Goal: Task Accomplishment & Management: Use online tool/utility

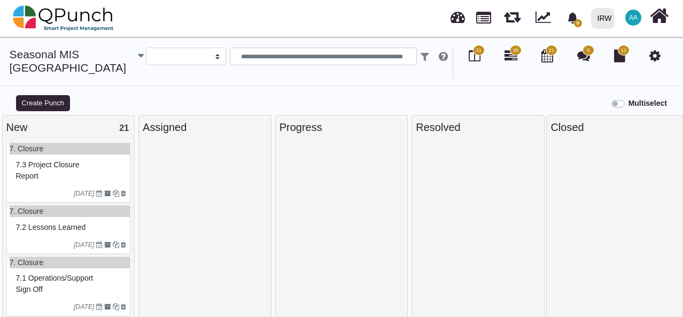
select select
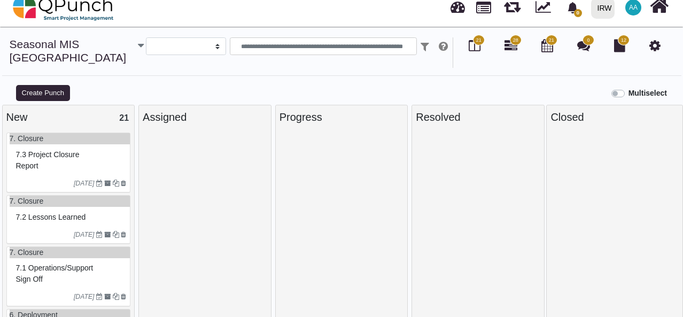
scroll to position [518, 0]
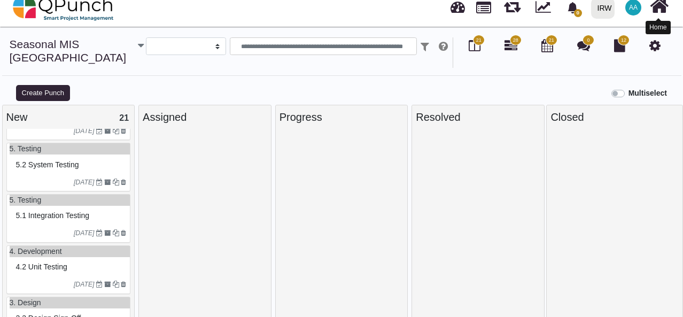
click at [655, 8] on icon at bounding box center [659, 6] width 19 height 20
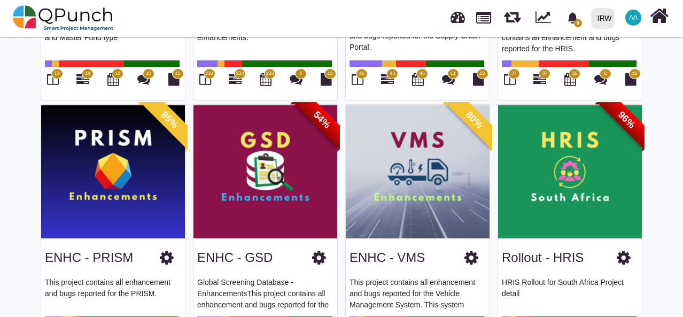
scroll to position [274, 0]
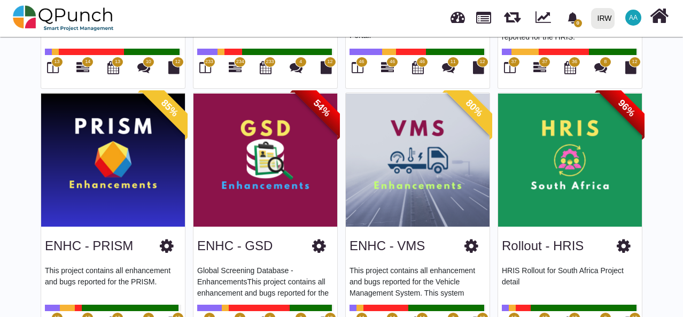
click at [407, 168] on img at bounding box center [418, 160] width 144 height 134
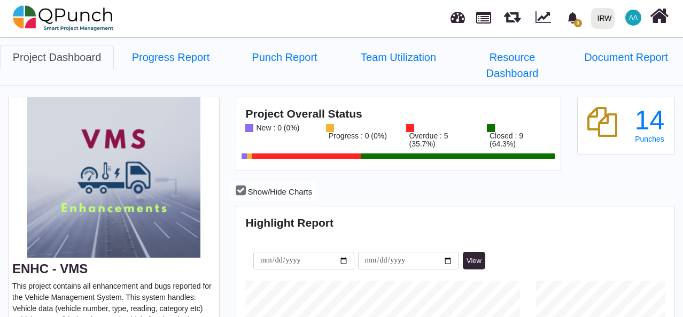
scroll to position [178, 0]
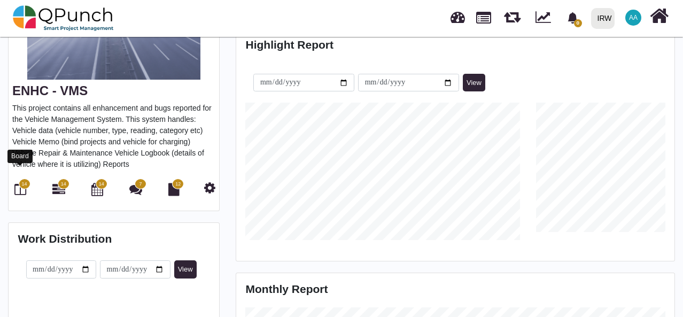
click at [18, 183] on icon at bounding box center [20, 189] width 12 height 13
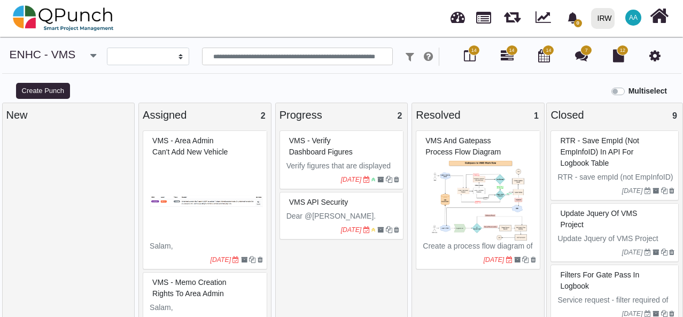
select select
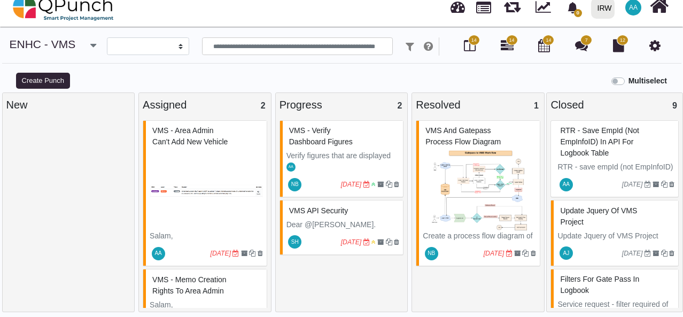
scroll to position [44, 0]
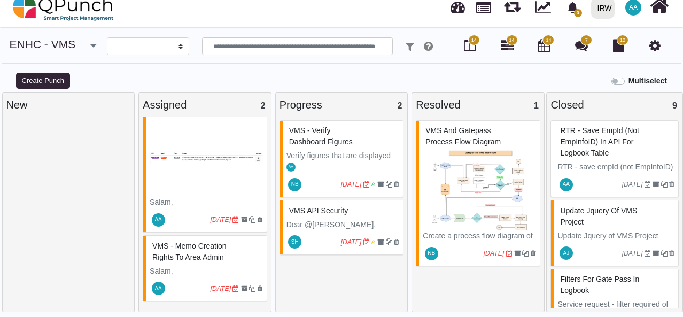
click at [206, 260] on span "VMS - Memo creation rights to Area Admin" at bounding box center [189, 252] width 74 height 20
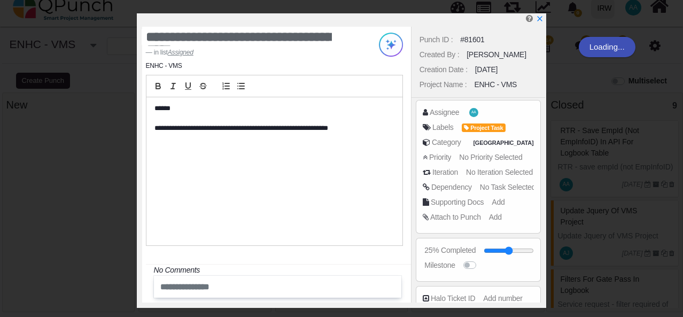
scroll to position [33, 0]
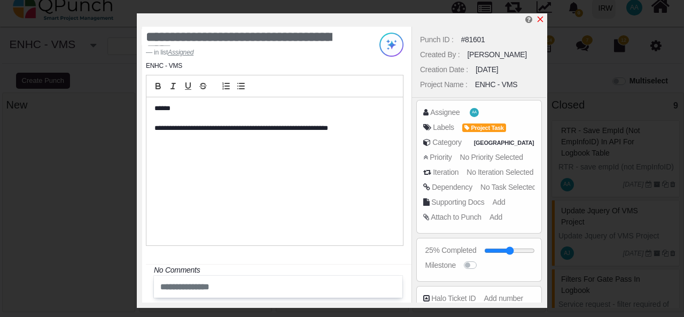
click at [542, 20] on icon "x" at bounding box center [540, 19] width 9 height 9
click at [541, 19] on icon "x" at bounding box center [541, 20] width 6 height 6
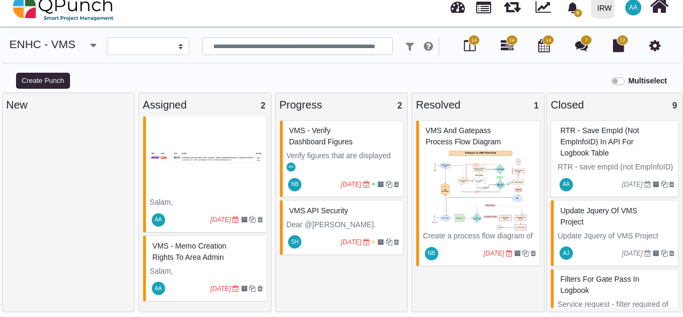
click at [202, 259] on span "VMS - Memo creation rights to Area Admin" at bounding box center [189, 252] width 74 height 20
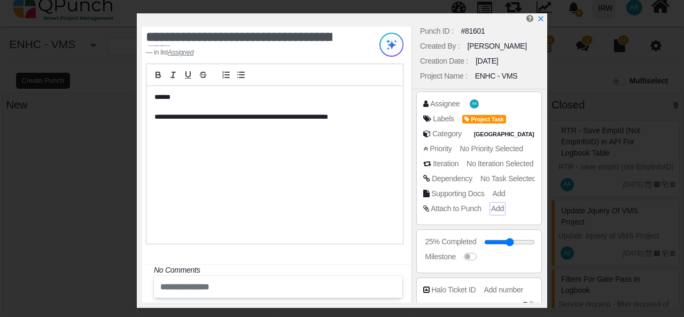
scroll to position [9, 0]
click at [491, 145] on span "No Priority Selected" at bounding box center [493, 148] width 63 height 9
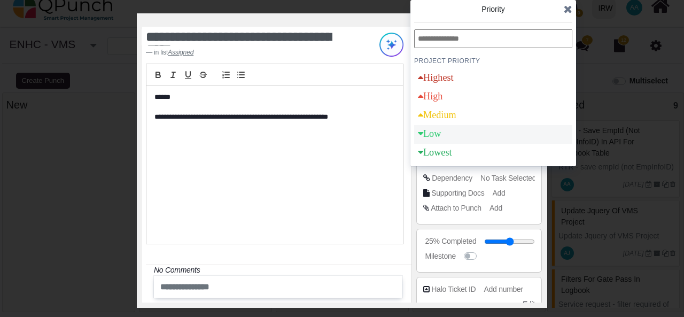
click at [455, 134] on div "Low" at bounding box center [493, 134] width 158 height 19
click at [571, 9] on icon at bounding box center [568, 9] width 9 height 11
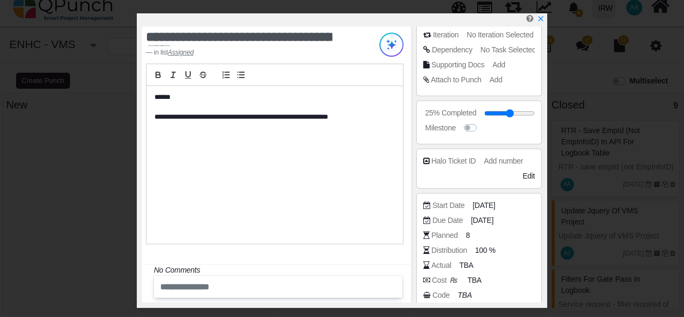
scroll to position [172, 0]
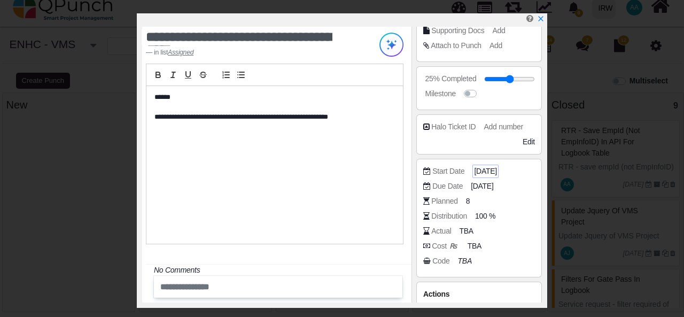
click at [482, 174] on span "[DATE]" at bounding box center [485, 171] width 22 height 11
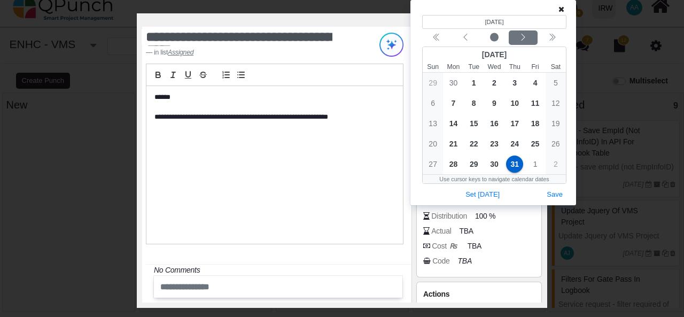
click at [524, 39] on icon "chevron left" at bounding box center [523, 37] width 9 height 9
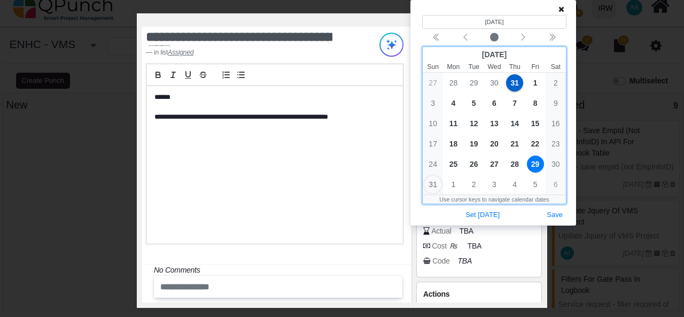
click at [538, 161] on span "29" at bounding box center [535, 164] width 17 height 17
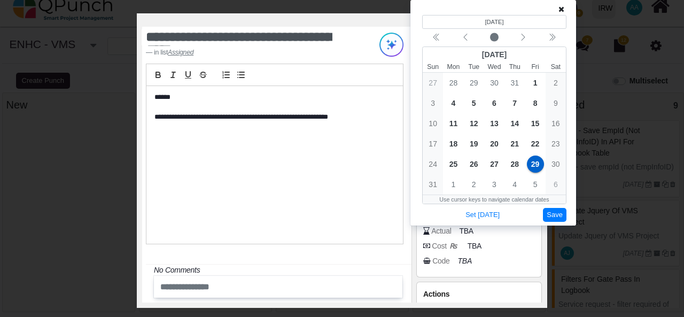
click at [554, 219] on button "Save" at bounding box center [555, 215] width 24 height 14
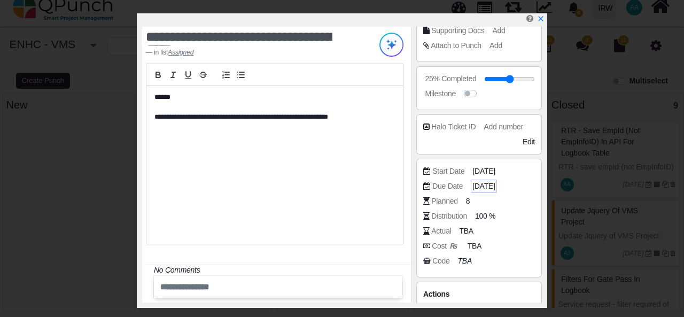
click at [483, 185] on span "[DATE]" at bounding box center [483, 186] width 22 height 11
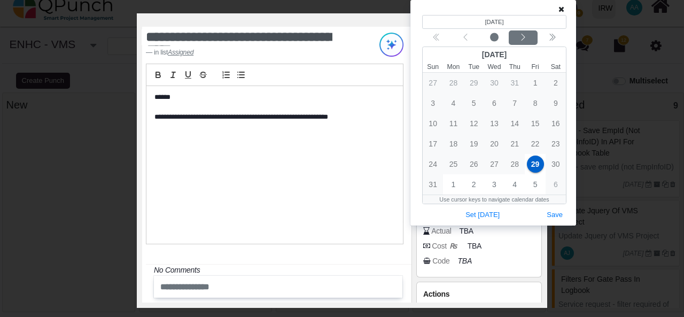
click at [522, 40] on icon "chevron left" at bounding box center [523, 37] width 4 height 7
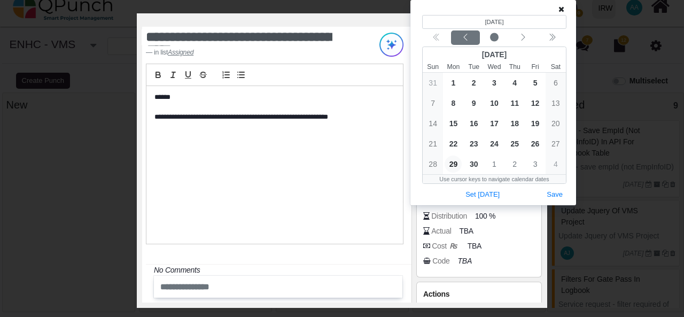
click at [467, 35] on icon "chevron left" at bounding box center [465, 37] width 9 height 9
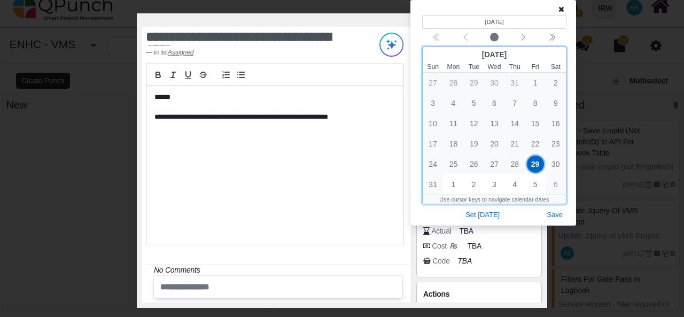
click at [535, 164] on span "29" at bounding box center [535, 164] width 17 height 17
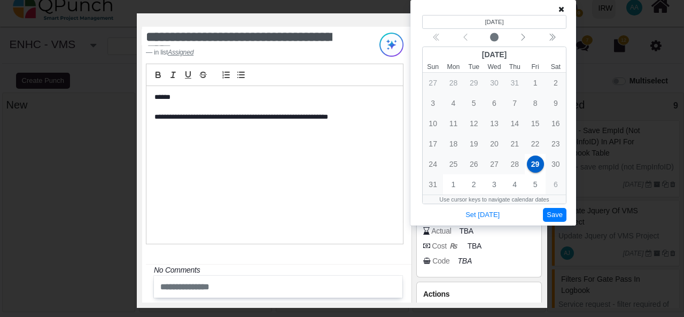
click at [557, 215] on button "Save" at bounding box center [555, 215] width 24 height 14
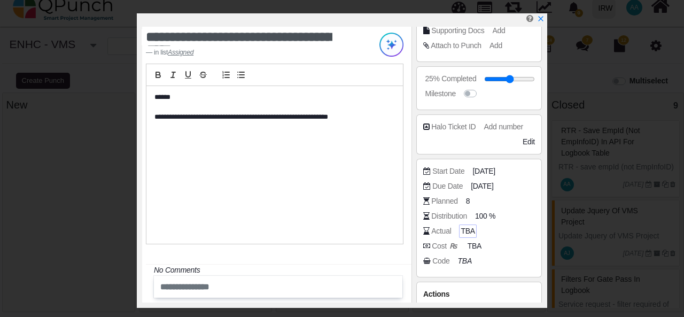
click at [465, 229] on span "TBA" at bounding box center [468, 231] width 14 height 11
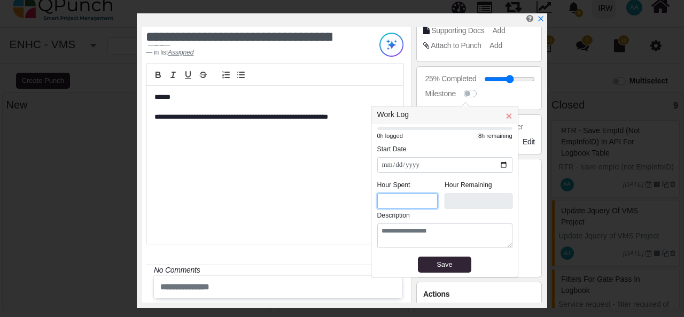
click at [399, 194] on input "*" at bounding box center [407, 200] width 61 height 15
type input "***"
type input "*"
type input "***"
type input "*"
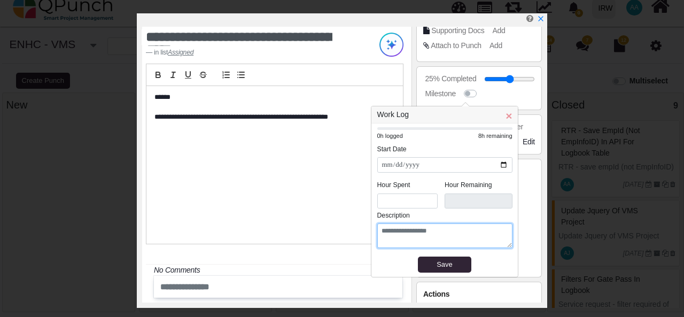
click at [415, 236] on textarea at bounding box center [444, 235] width 135 height 25
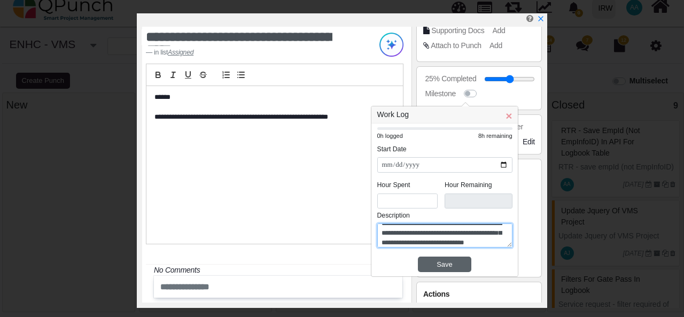
type textarea "**********"
click at [446, 261] on div "Save" at bounding box center [445, 264] width 48 height 11
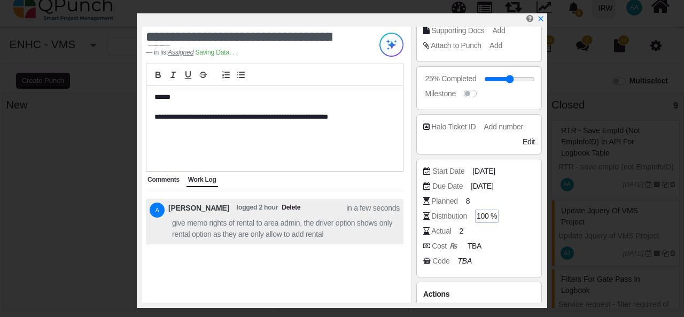
scroll to position [225, 0]
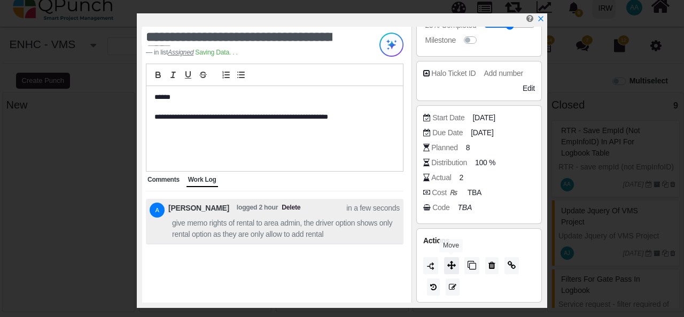
click at [452, 265] on icon at bounding box center [451, 265] width 9 height 9
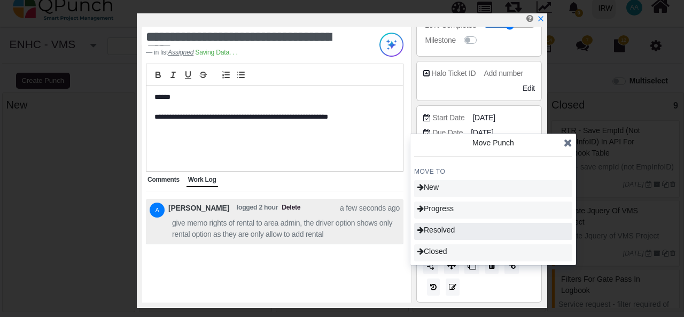
click at [446, 231] on span "Resolved" at bounding box center [435, 230] width 37 height 9
click at [542, 19] on icon "x" at bounding box center [540, 19] width 9 height 9
click at [570, 142] on icon at bounding box center [568, 142] width 9 height 11
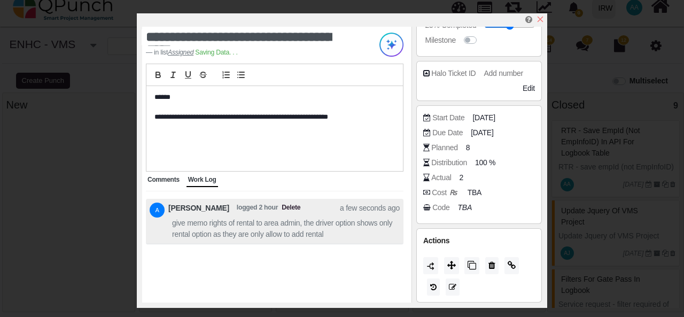
click at [544, 20] on icon "x" at bounding box center [540, 19] width 9 height 9
click at [540, 21] on icon "x" at bounding box center [541, 20] width 6 height 6
click at [588, 179] on div "**********" at bounding box center [342, 158] width 684 height 317
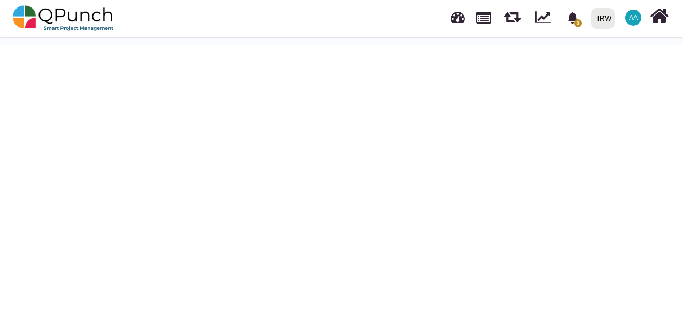
click at [251, 110] on body "0 Notification Clear IRW IRW 0 Test AA Subscription Settings Dynamic Report Lea…" at bounding box center [341, 192] width 683 height 317
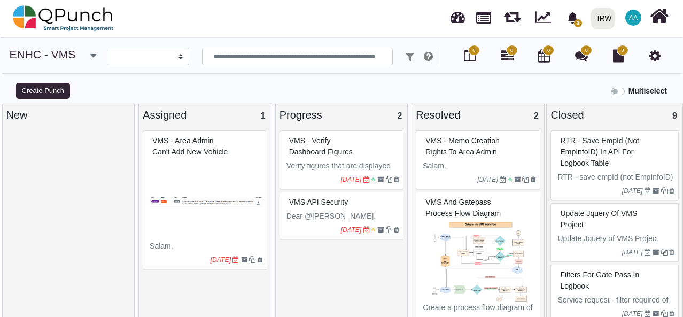
select select
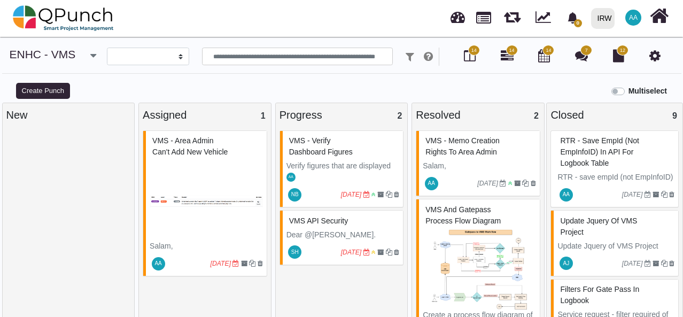
click at [204, 174] on img at bounding box center [206, 200] width 113 height 80
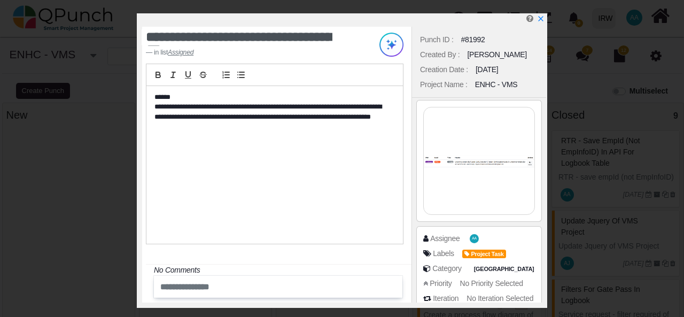
click at [472, 157] on img at bounding box center [479, 160] width 111 height 107
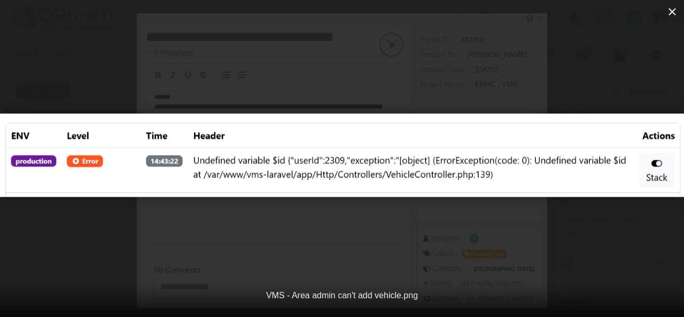
click at [674, 12] on icon "button" at bounding box center [672, 11] width 13 height 13
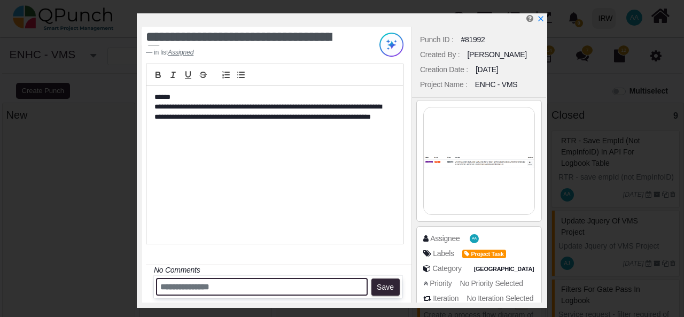
click at [226, 287] on input "text" at bounding box center [262, 287] width 212 height 18
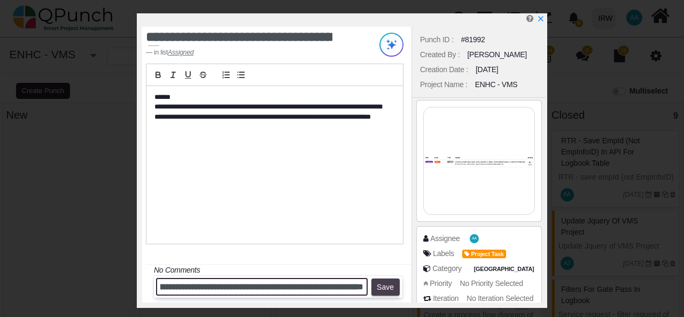
type input "**********"
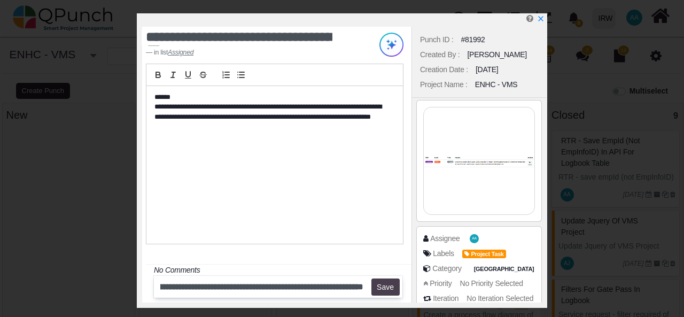
click at [385, 289] on button "Save" at bounding box center [385, 286] width 28 height 17
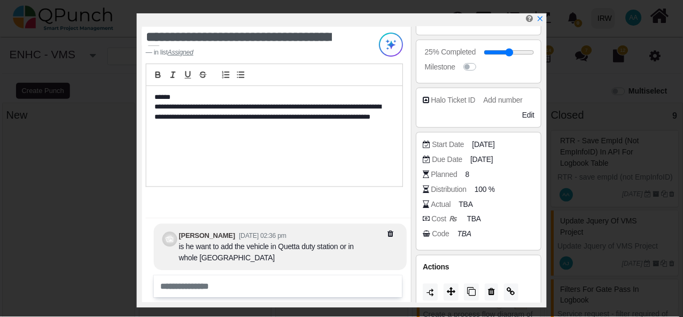
scroll to position [351, 0]
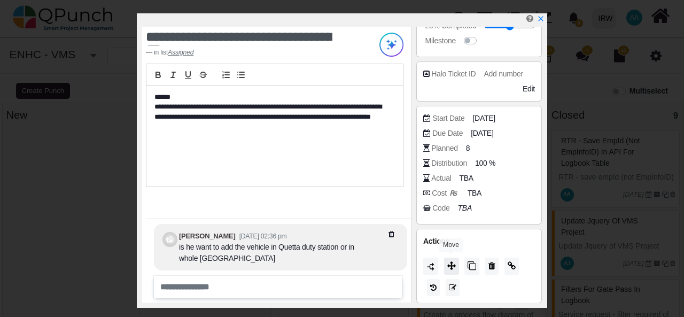
click at [453, 265] on icon at bounding box center [451, 265] width 9 height 9
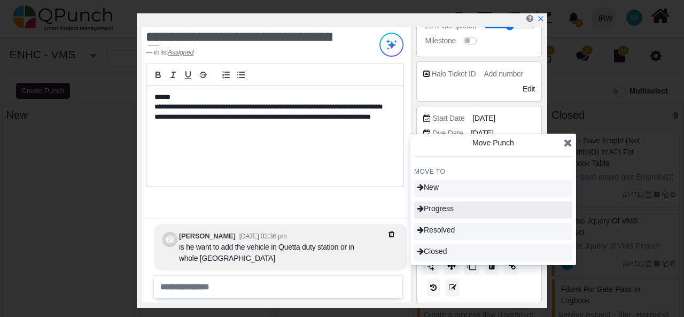
click at [454, 209] on span "Progress" at bounding box center [435, 208] width 36 height 9
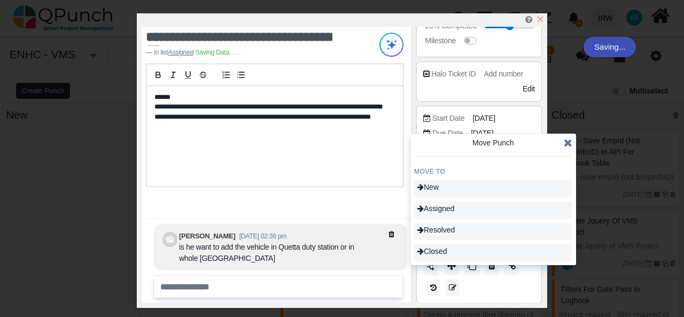
type input "**"
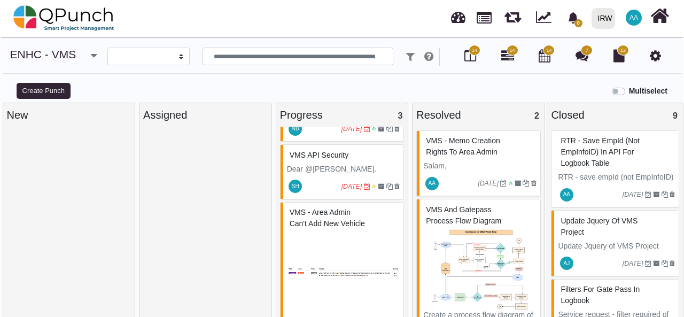
scroll to position [73, 0]
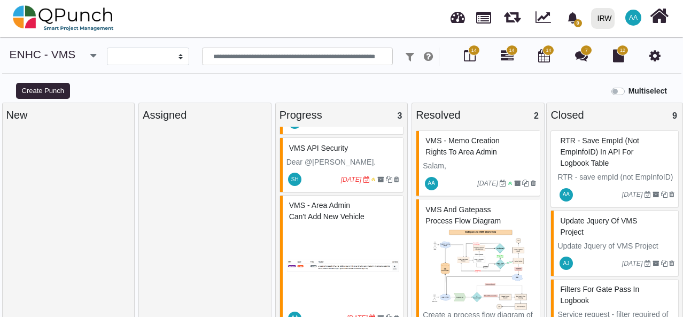
click at [337, 247] on img at bounding box center [342, 265] width 113 height 80
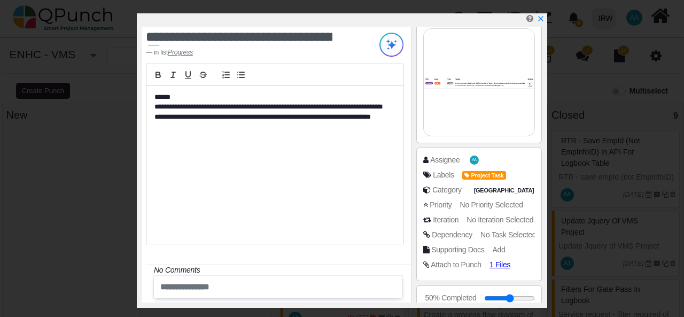
scroll to position [85, 0]
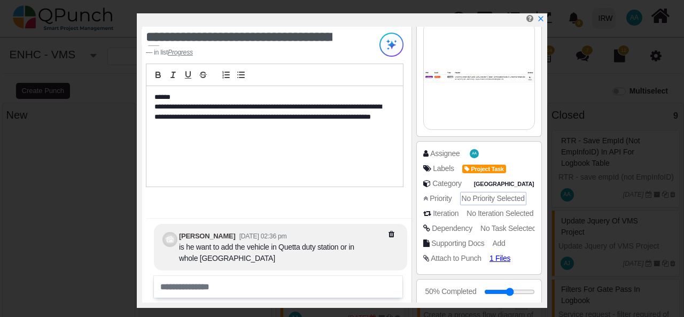
click at [486, 197] on span "No Priority Selected" at bounding box center [493, 198] width 63 height 9
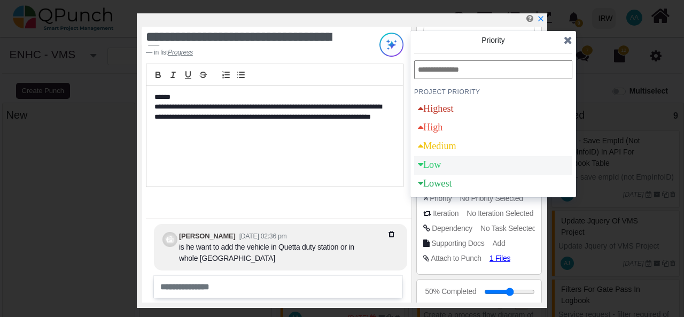
click at [441, 165] on div "Low" at bounding box center [429, 165] width 23 height 10
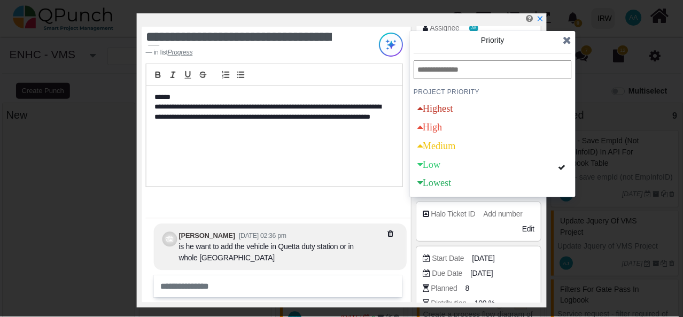
scroll to position [227, 0]
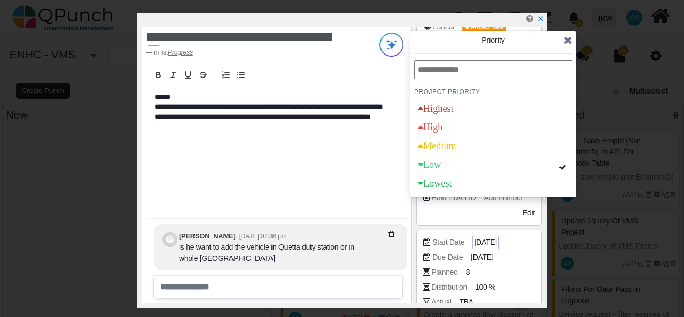
click at [485, 240] on span "[DATE]" at bounding box center [485, 242] width 22 height 11
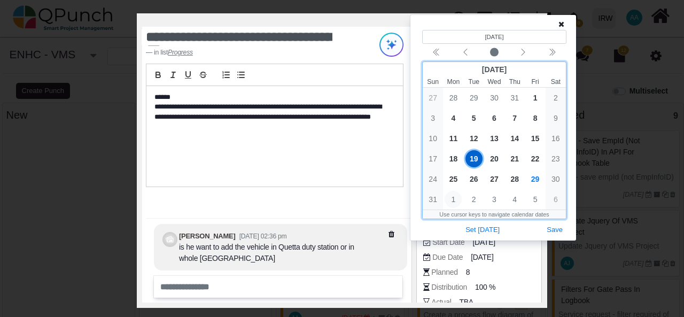
click at [455, 200] on span "1" at bounding box center [453, 199] width 17 height 17
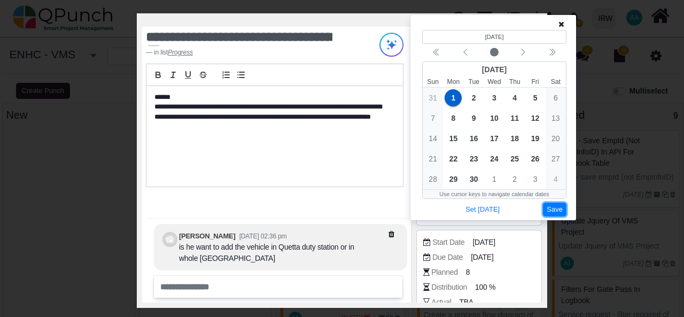
click at [546, 204] on button "Save" at bounding box center [555, 210] width 24 height 14
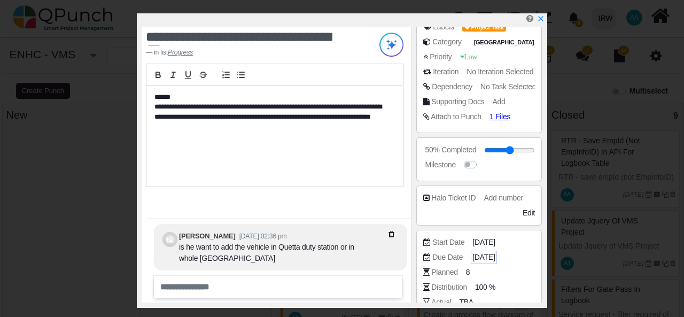
click at [484, 255] on span "01-09-2025" at bounding box center [483, 257] width 22 height 11
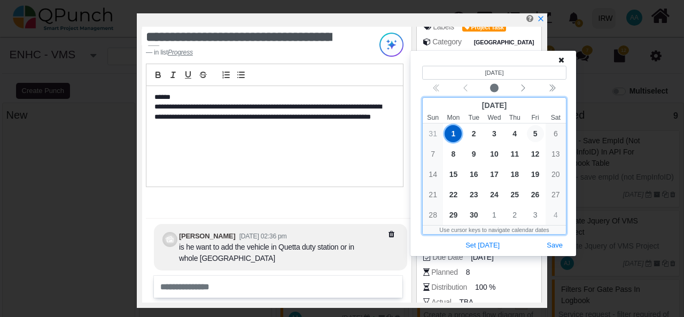
click at [532, 134] on span "5" at bounding box center [535, 133] width 17 height 17
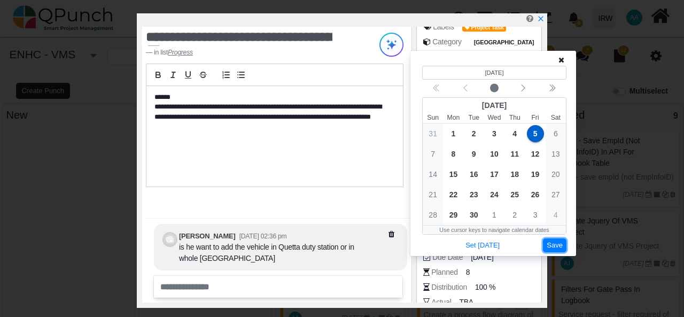
click at [555, 247] on button "Save" at bounding box center [555, 245] width 24 height 14
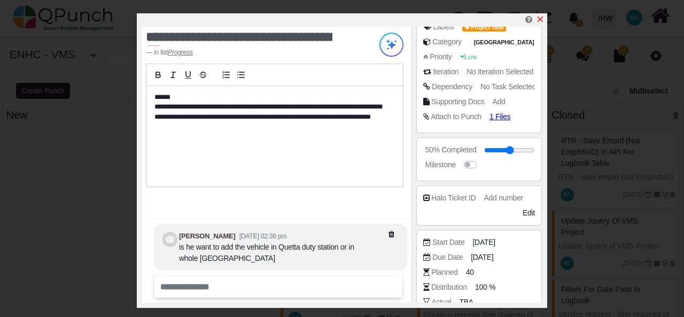
click at [540, 21] on icon "x" at bounding box center [541, 20] width 6 height 6
